Goal: Navigation & Orientation: Find specific page/section

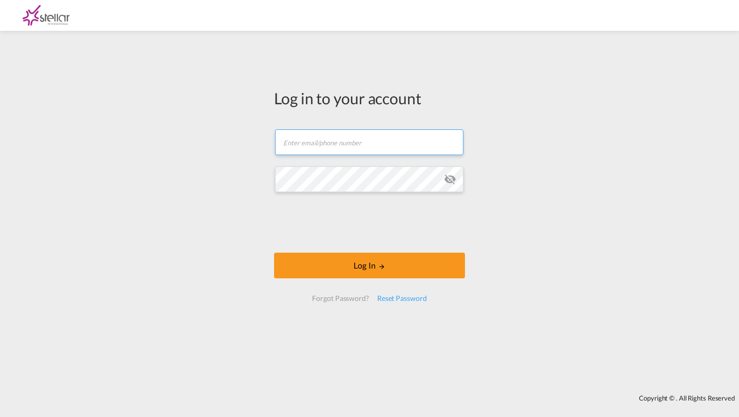
type input "[PERSON_NAME][EMAIL_ADDRESS][DOMAIN_NAME]"
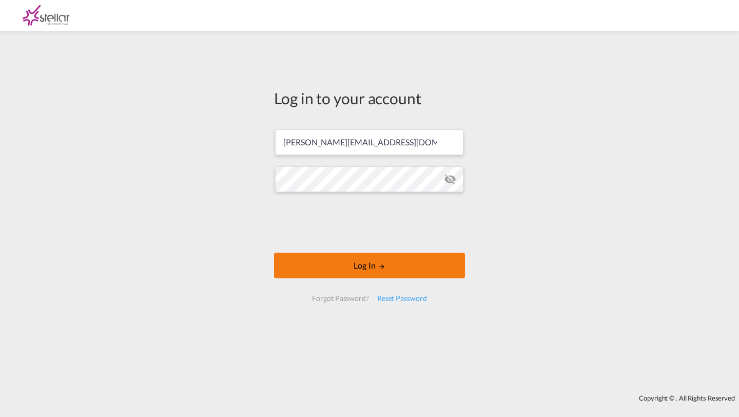
click at [317, 270] on button "Log In" at bounding box center [369, 266] width 191 height 26
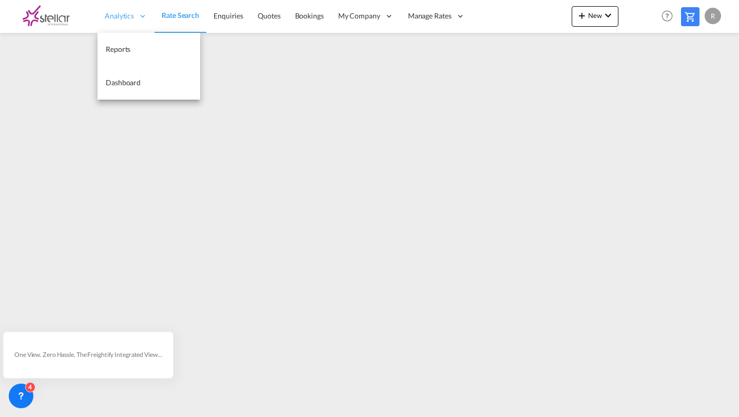
click at [116, 19] on span "Analytics" at bounding box center [119, 16] width 29 height 10
click at [118, 42] on link "Reports" at bounding box center [149, 49] width 103 height 33
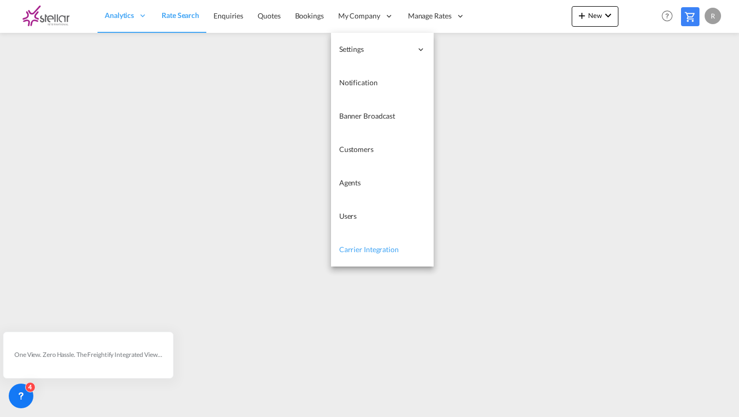
click at [355, 258] on link "Carrier Integration" at bounding box center [382, 249] width 103 height 33
click at [347, 214] on span "Users" at bounding box center [348, 216] width 18 height 9
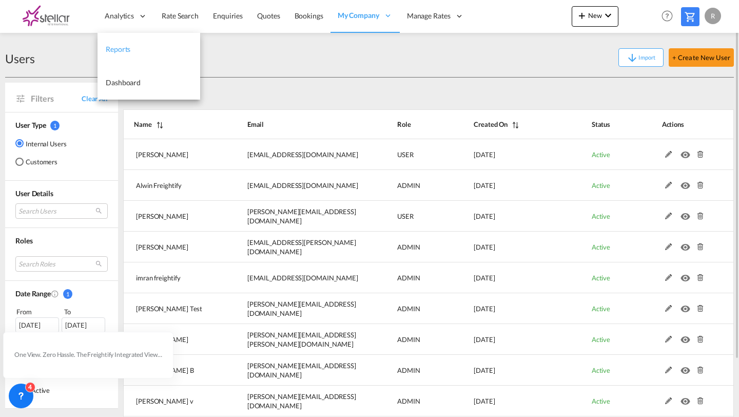
click at [117, 43] on link "Reports" at bounding box center [149, 49] width 103 height 33
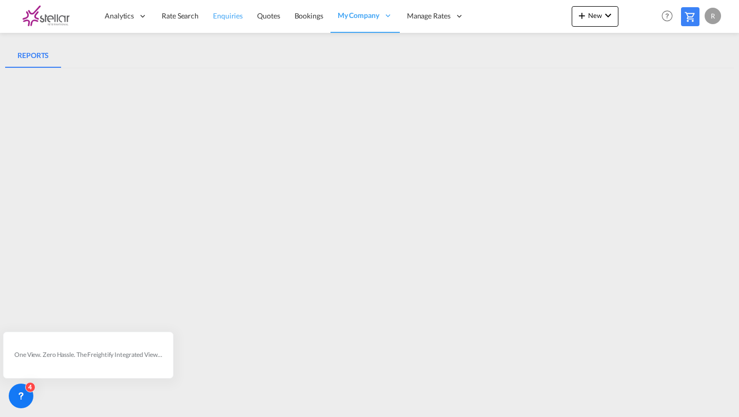
click at [234, 22] on link "Enquiries" at bounding box center [228, 15] width 44 height 33
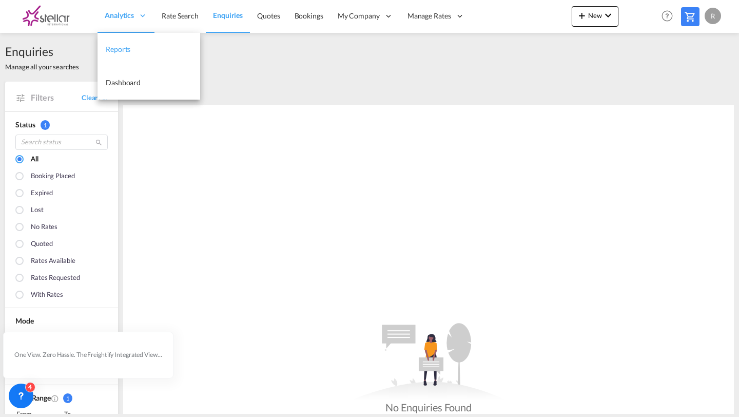
click at [113, 47] on span "Reports" at bounding box center [118, 49] width 25 height 9
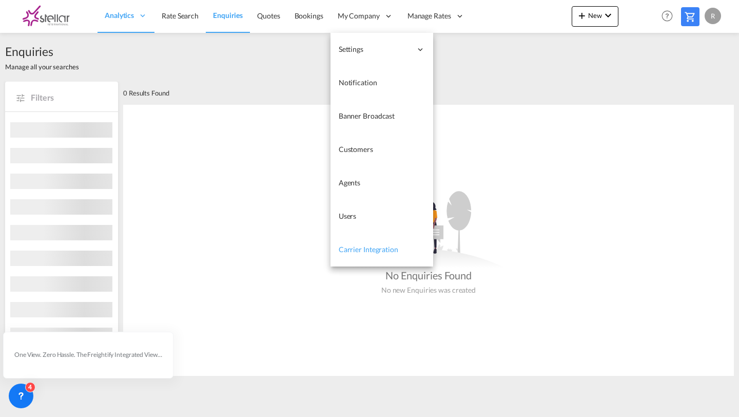
click at [353, 251] on span "Carrier Integration" at bounding box center [369, 249] width 60 height 9
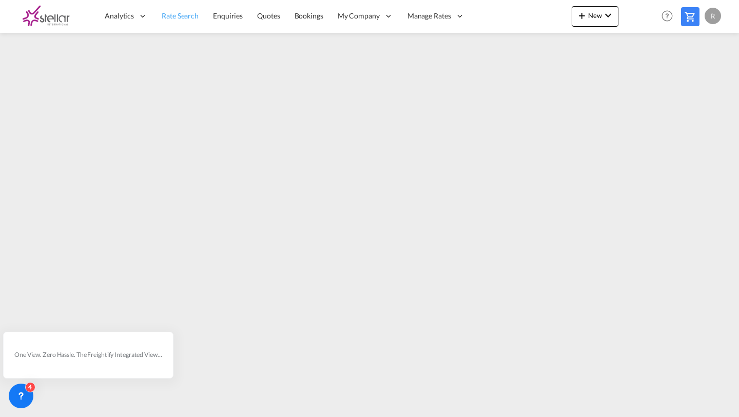
click at [176, 9] on link "Rate Search" at bounding box center [180, 15] width 51 height 33
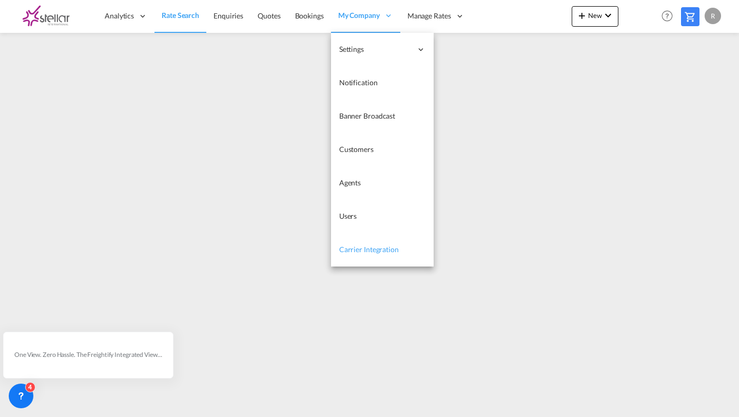
click at [366, 241] on link "Carrier Integration" at bounding box center [382, 249] width 103 height 33
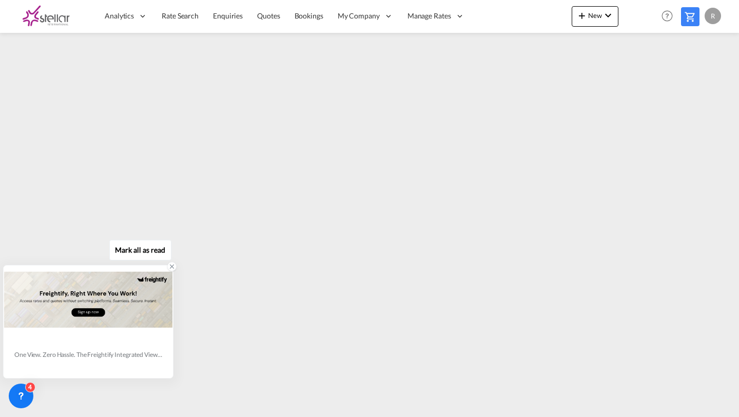
click at [169, 267] on icon at bounding box center [171, 266] width 7 height 7
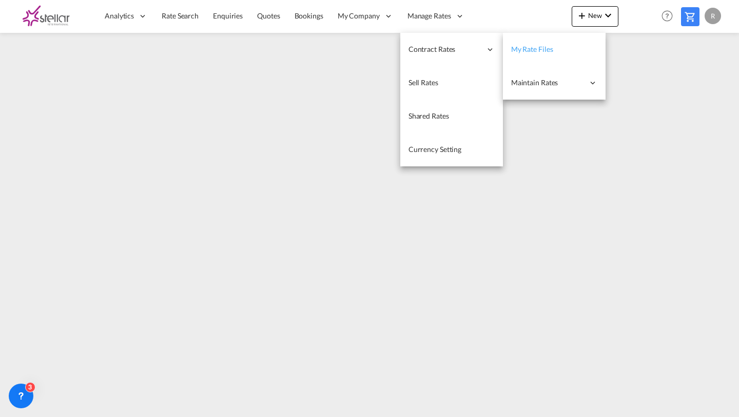
click at [509, 54] on link "My Rate Files" at bounding box center [554, 49] width 103 height 33
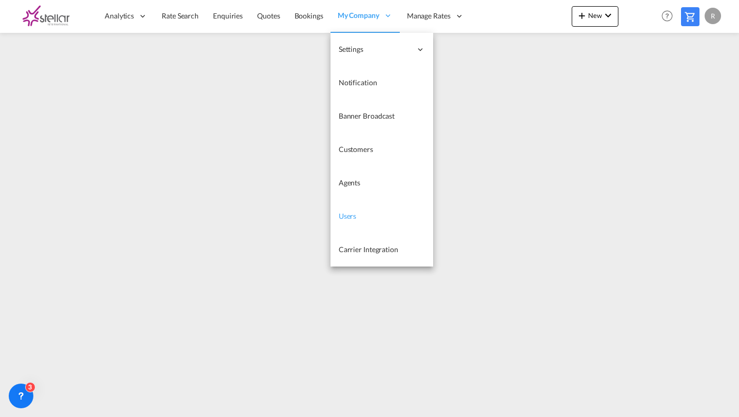
click at [355, 216] on span "Users" at bounding box center [348, 216] width 18 height 9
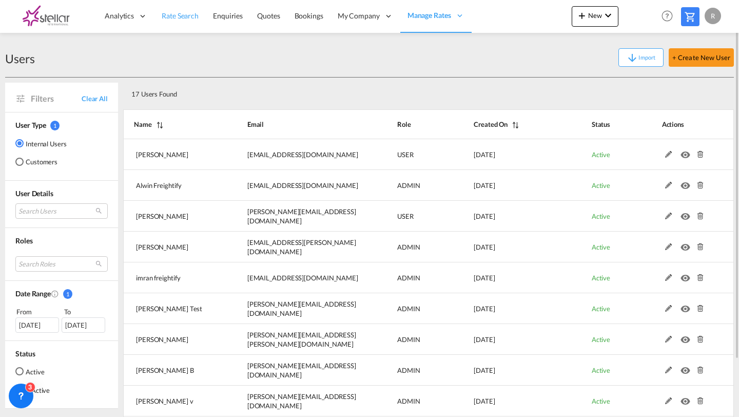
click at [176, 22] on link "Rate Search" at bounding box center [180, 15] width 51 height 33
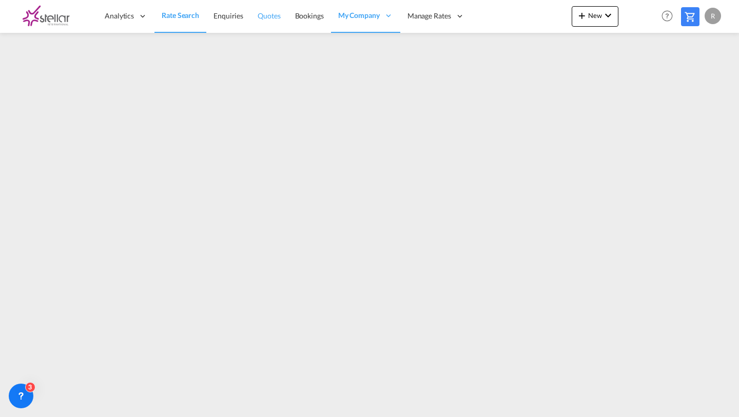
click at [254, 14] on link "Quotes" at bounding box center [269, 15] width 37 height 33
click at [299, 21] on span "Bookings" at bounding box center [309, 16] width 29 height 10
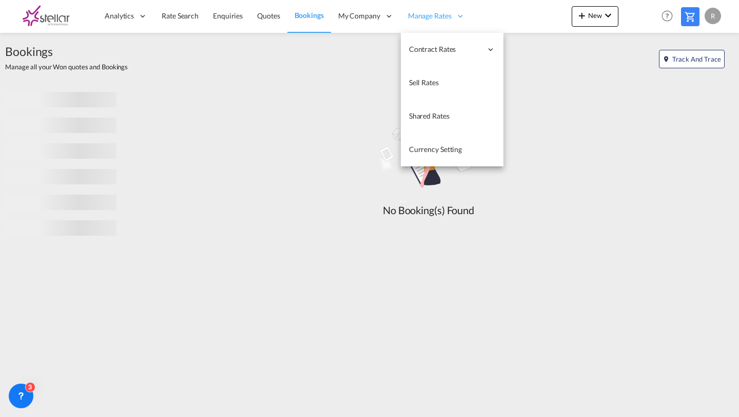
click at [437, 11] on span "Manage Rates" at bounding box center [430, 16] width 44 height 10
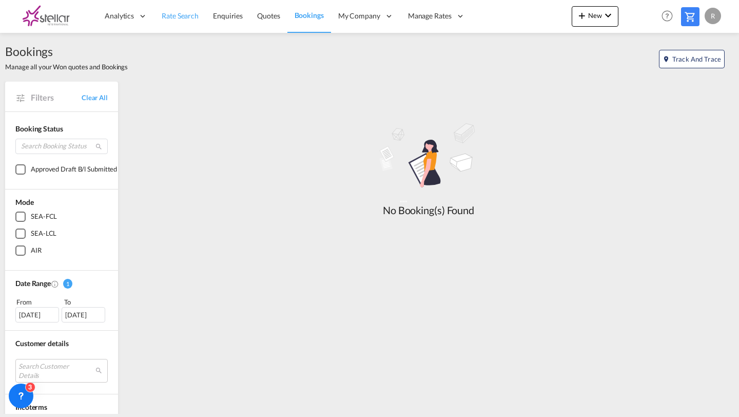
click at [167, 14] on span "Rate Search" at bounding box center [180, 15] width 37 height 9
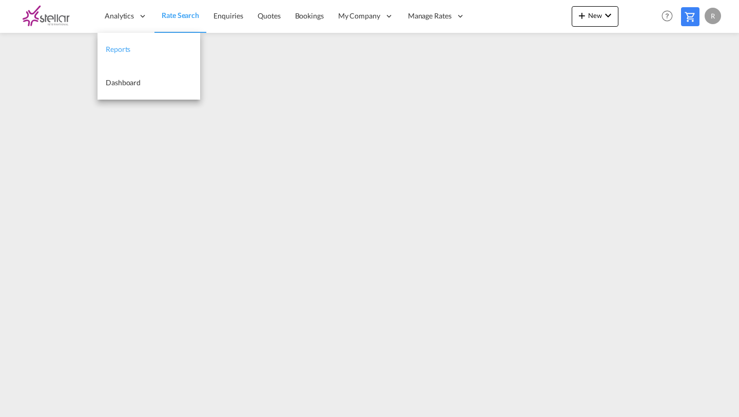
click at [118, 45] on span "Reports" at bounding box center [118, 49] width 25 height 9
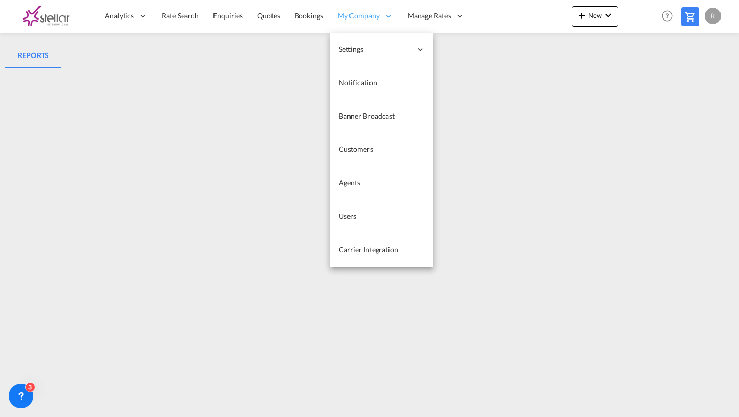
click at [390, 16] on icon at bounding box center [388, 15] width 9 height 9
